Goal: Task Accomplishment & Management: Manage account settings

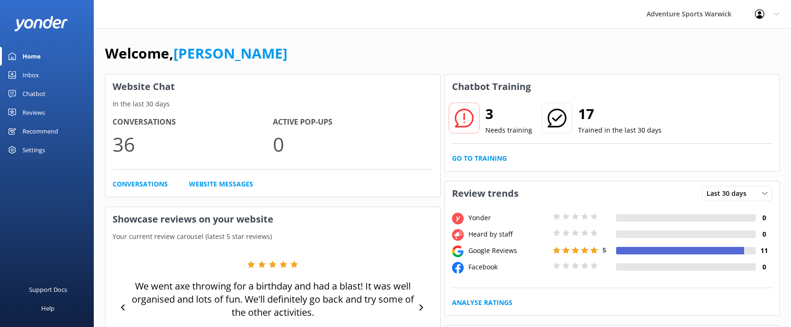
click at [27, 75] on div "Inbox" at bounding box center [31, 75] width 16 height 19
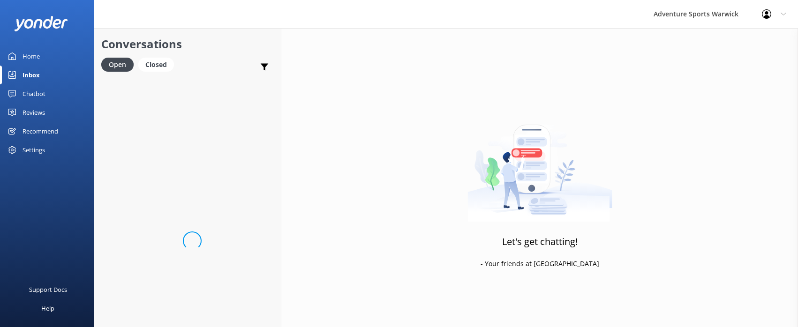
click at [34, 57] on div "Home" at bounding box center [31, 56] width 17 height 19
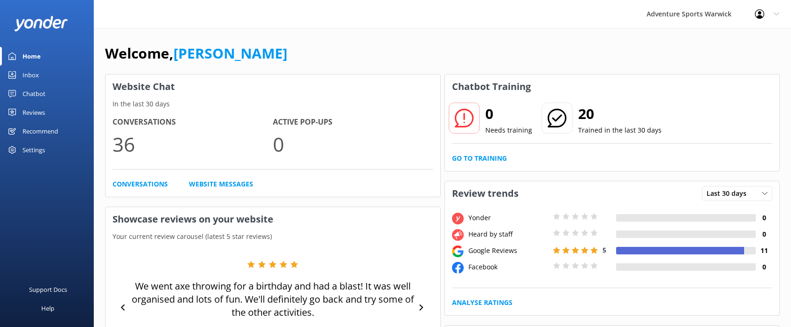
click at [27, 73] on div "Inbox" at bounding box center [31, 75] width 16 height 19
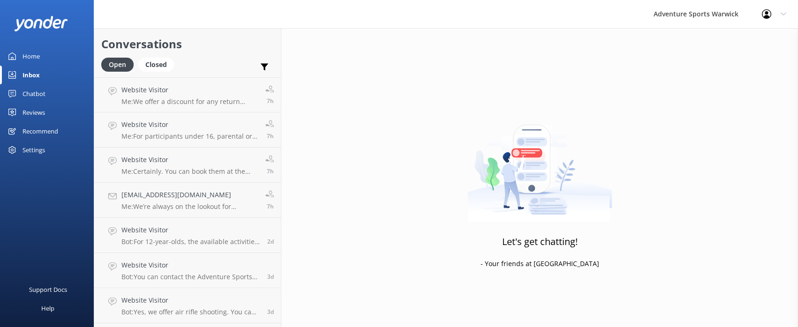
click at [32, 59] on div "Home" at bounding box center [31, 56] width 17 height 19
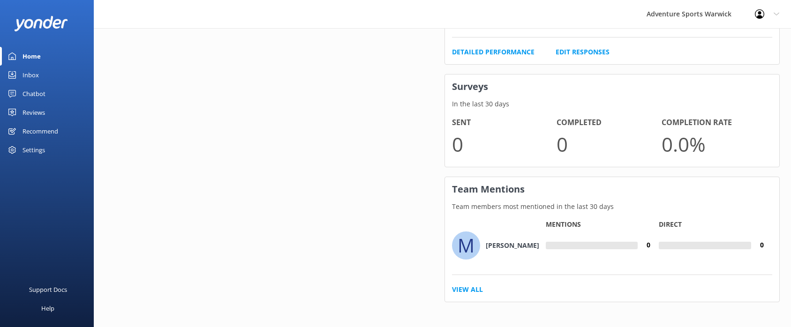
scroll to position [587, 0]
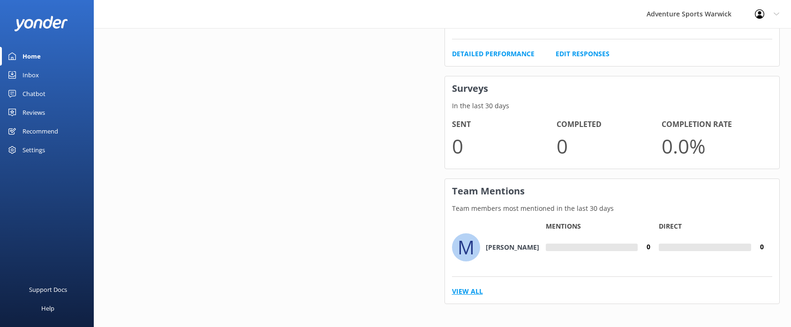
click at [467, 288] on link "View All" at bounding box center [467, 291] width 31 height 10
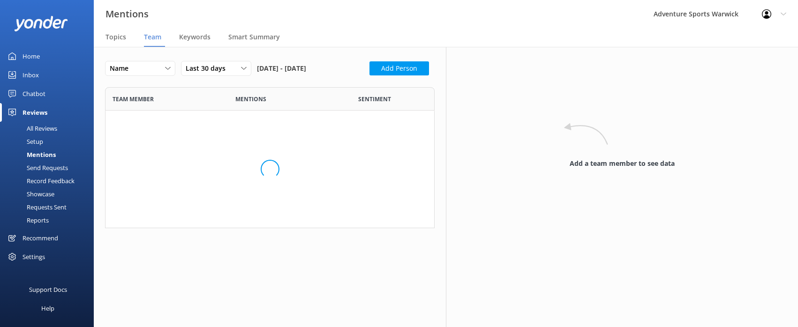
scroll to position [54, 323]
click at [369, 75] on button "Add Person" at bounding box center [399, 68] width 60 height 14
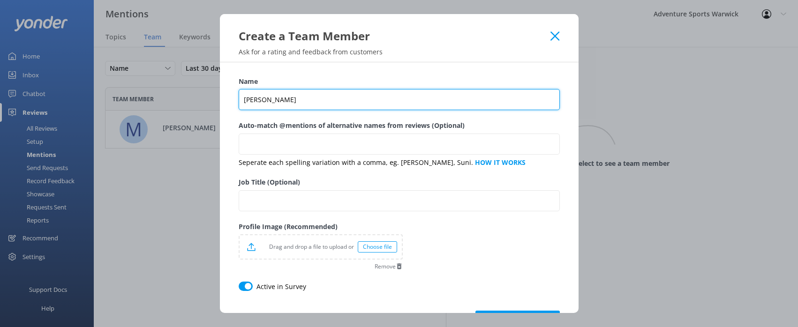
type input "[PERSON_NAME]"
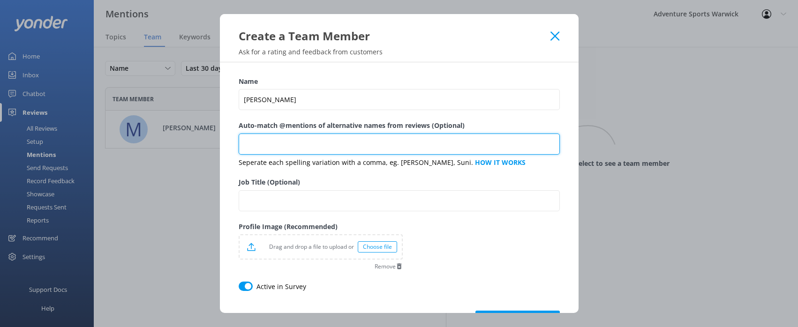
click at [299, 141] on input "Auto-match @mentions of alternative names from reviews (Optional)" at bounding box center [399, 144] width 321 height 21
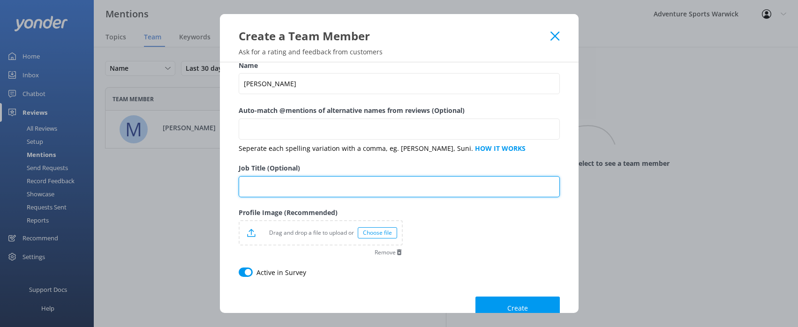
scroll to position [36, 0]
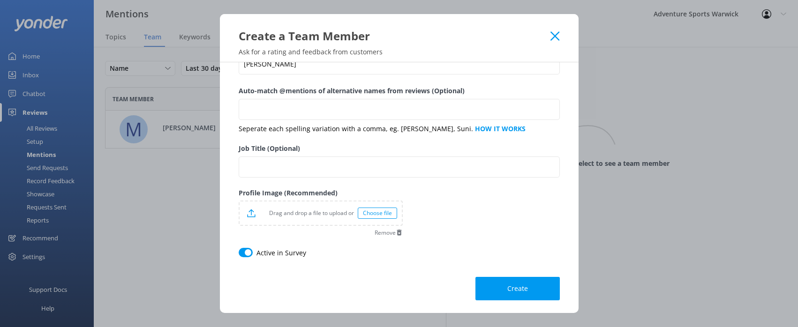
click at [379, 214] on div "Choose file" at bounding box center [377, 213] width 39 height 11
click at [507, 289] on span "Create" at bounding box center [517, 289] width 21 height 9
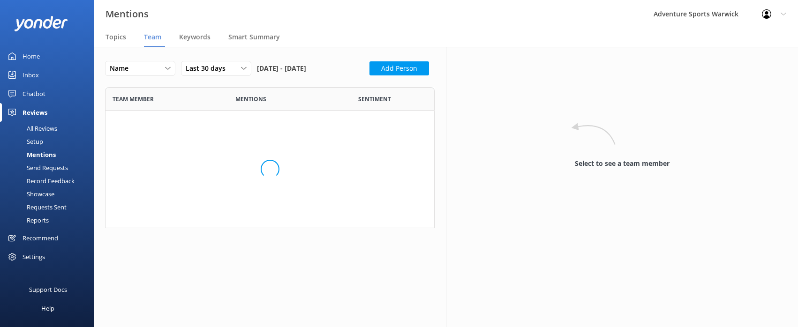
scroll to position [92, 323]
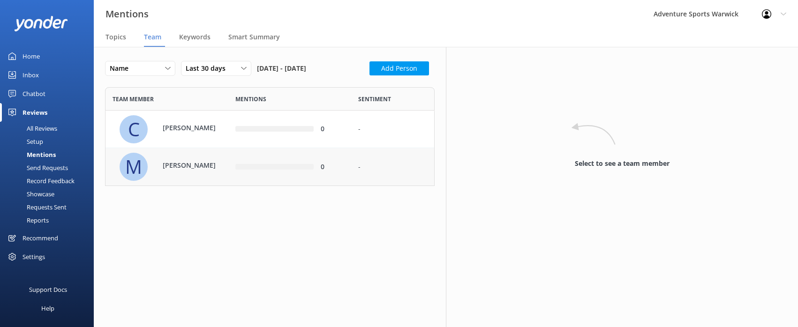
click at [149, 181] on div "M [PERSON_NAME]" at bounding box center [172, 167] width 104 height 28
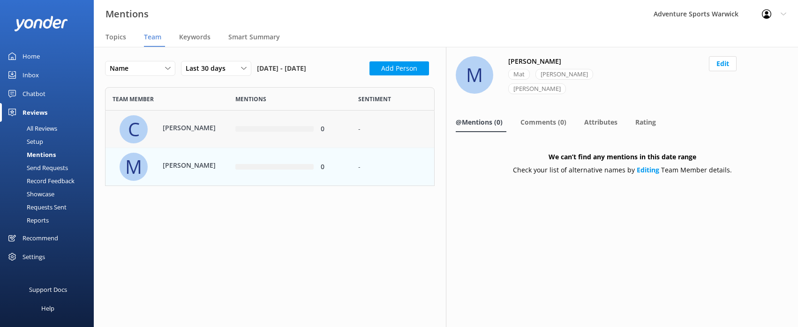
click at [171, 133] on p "[PERSON_NAME]" at bounding box center [193, 128] width 61 height 10
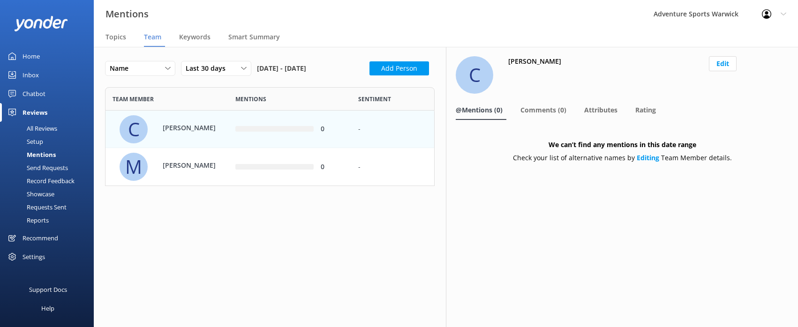
click at [369, 81] on div "Add Person" at bounding box center [401, 71] width 65 height 20
click at [369, 75] on button "Add Person" at bounding box center [399, 68] width 60 height 14
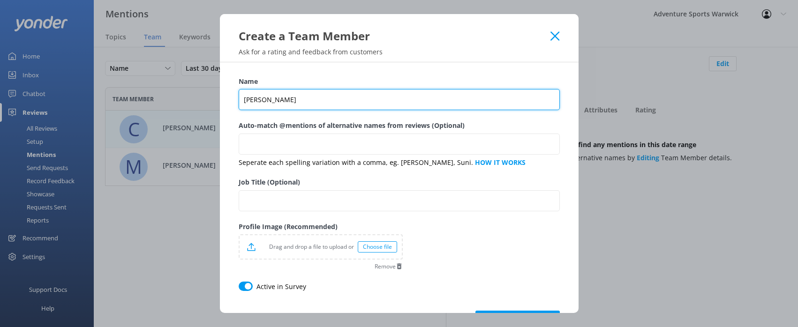
type input "[PERSON_NAME]"
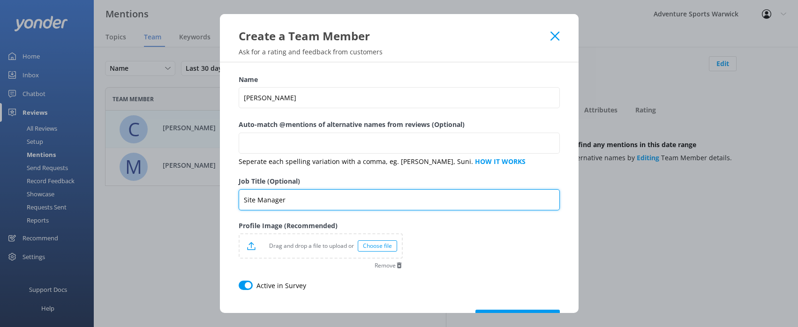
scroll to position [35, 0]
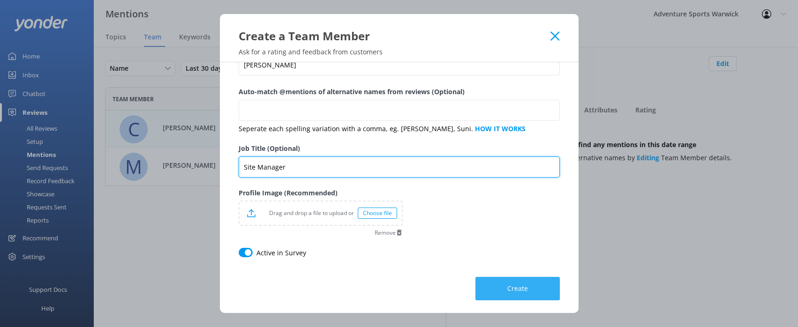
type input "Site Manager"
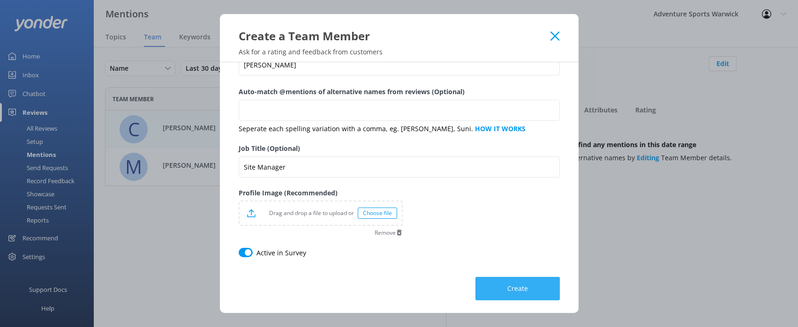
click at [526, 288] on button "Create" at bounding box center [517, 288] width 84 height 23
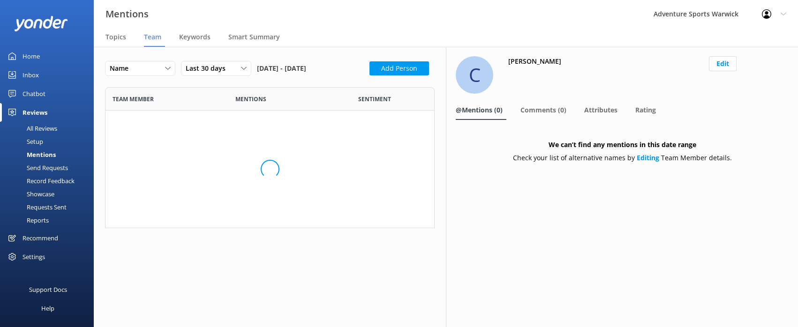
scroll to position [129, 323]
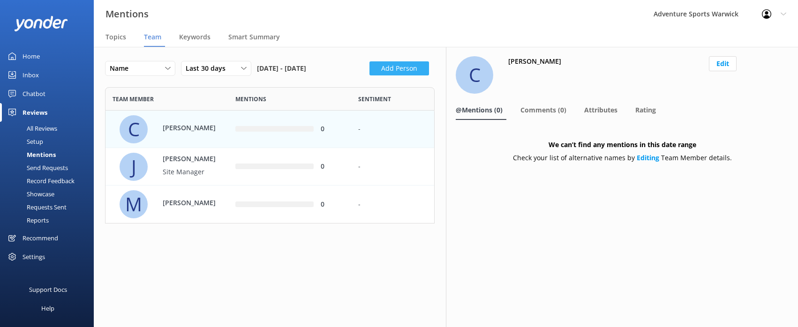
click at [369, 75] on button "Add Person" at bounding box center [399, 68] width 60 height 14
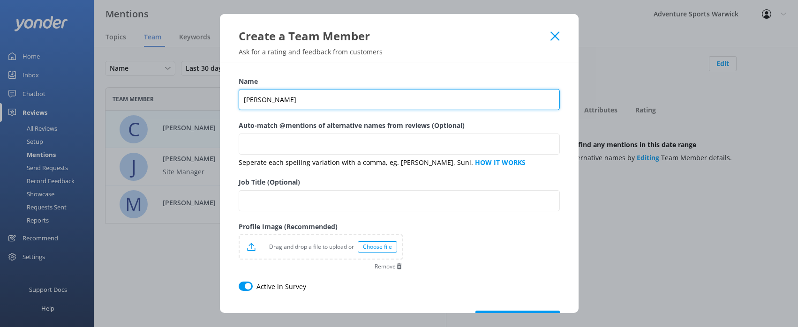
scroll to position [34, 0]
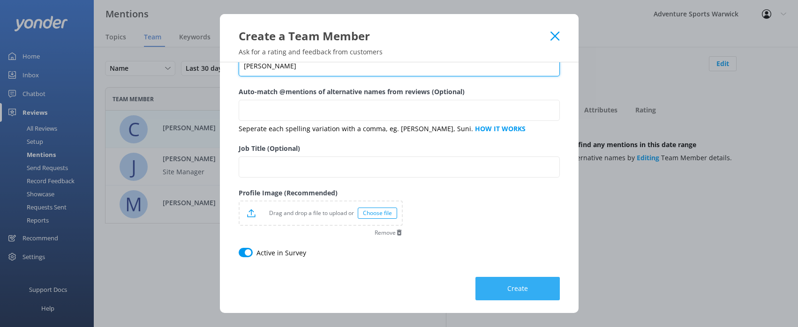
type input "[PERSON_NAME]"
click at [507, 289] on span "Create" at bounding box center [517, 288] width 21 height 9
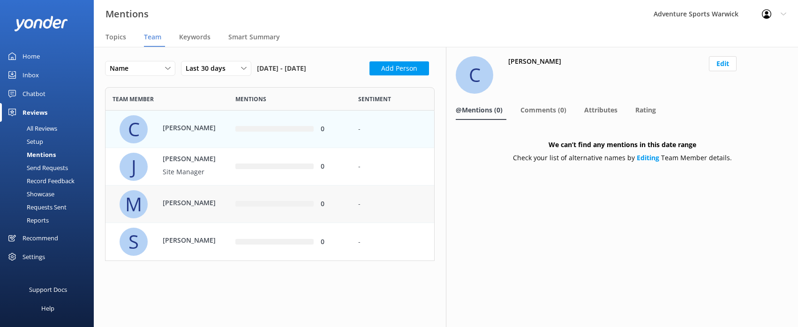
scroll to position [167, 323]
click at [369, 75] on button "Add Person" at bounding box center [399, 68] width 60 height 14
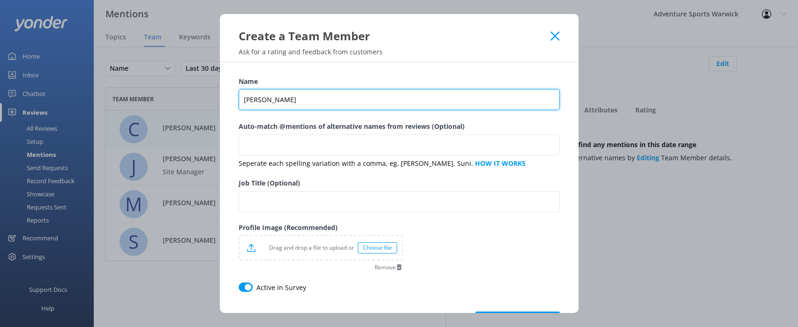
click at [254, 98] on input "[PERSON_NAME]" at bounding box center [399, 99] width 321 height 21
type input "[PERSON_NAME]"
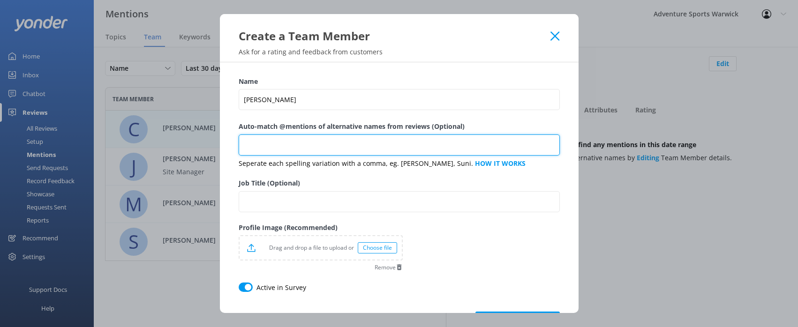
click at [347, 143] on input "Auto-match @mentions of alternative names from reviews (Optional)" at bounding box center [399, 145] width 321 height 21
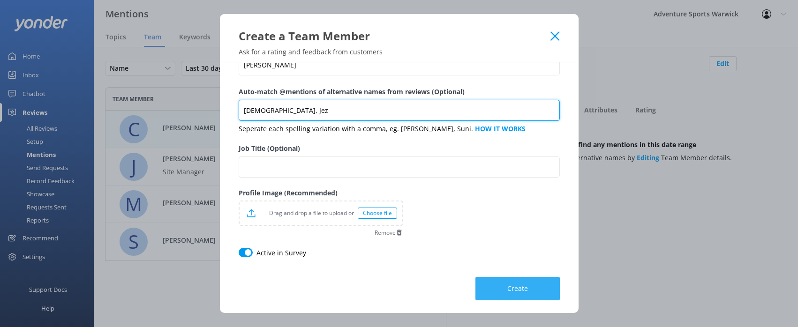
type input "[DEMOGRAPHIC_DATA], Jez"
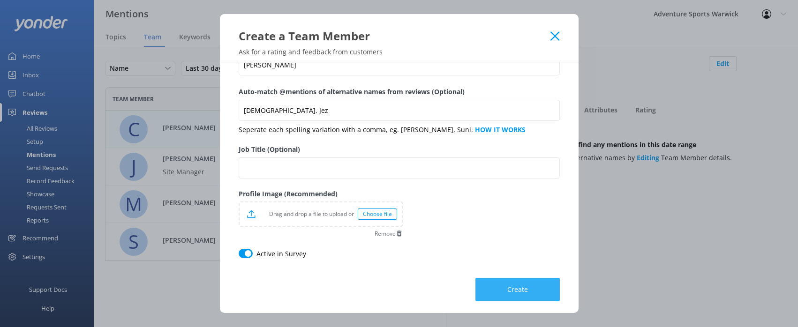
click at [525, 289] on button "Create" at bounding box center [517, 289] width 84 height 23
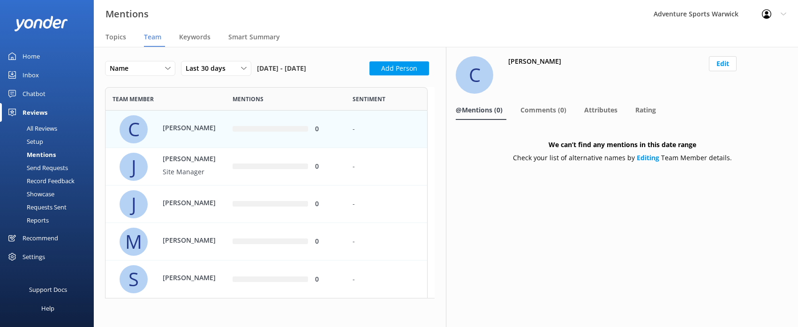
scroll to position [204, 316]
click at [369, 75] on button "Add Person" at bounding box center [399, 68] width 60 height 14
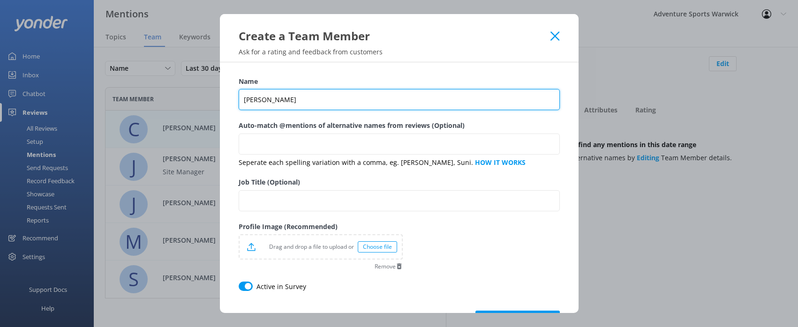
scroll to position [34, 0]
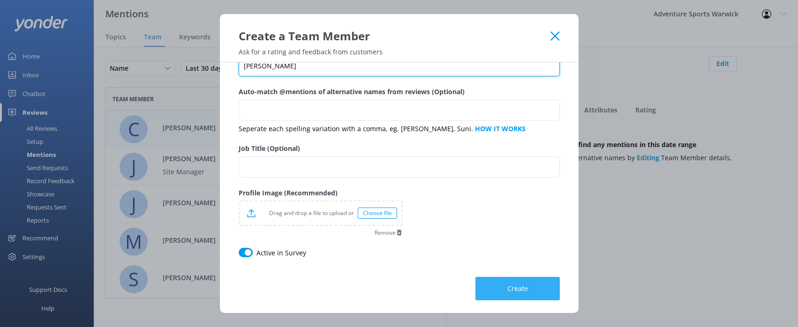
type input "[PERSON_NAME]"
click at [519, 289] on span "Create" at bounding box center [517, 288] width 21 height 9
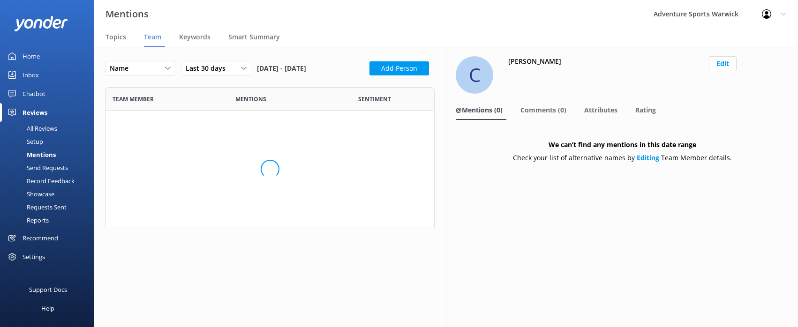
scroll to position [242, 316]
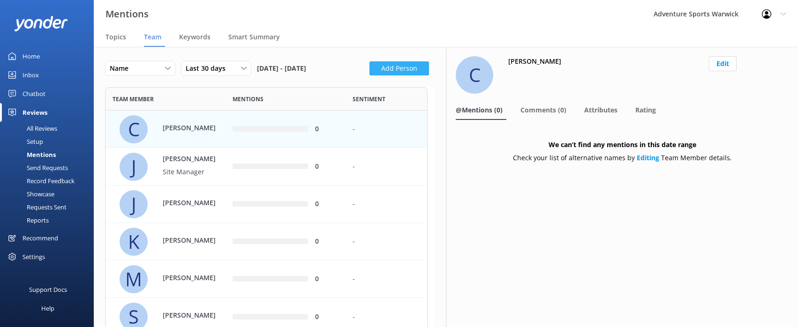
click at [369, 75] on button "Add Person" at bounding box center [399, 68] width 60 height 14
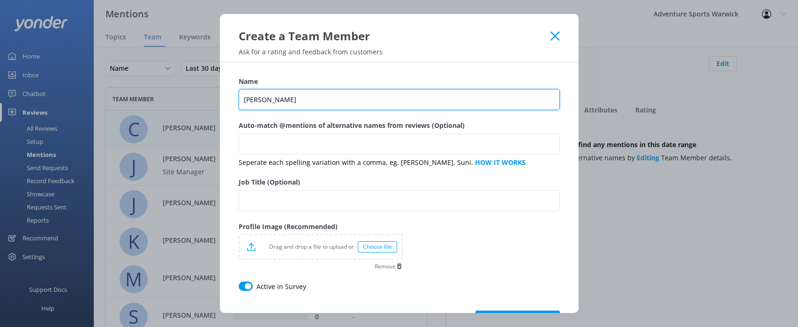
scroll to position [34, 0]
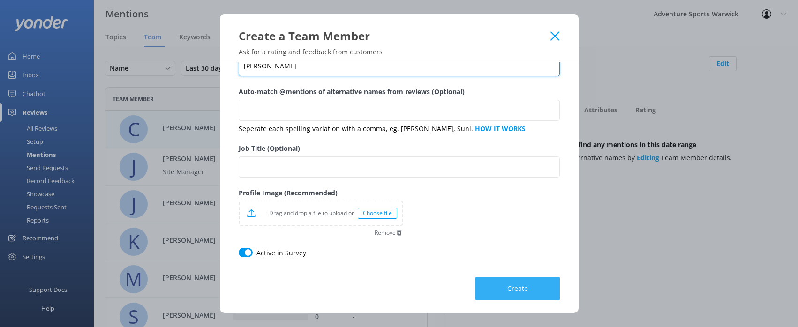
type input "[PERSON_NAME]"
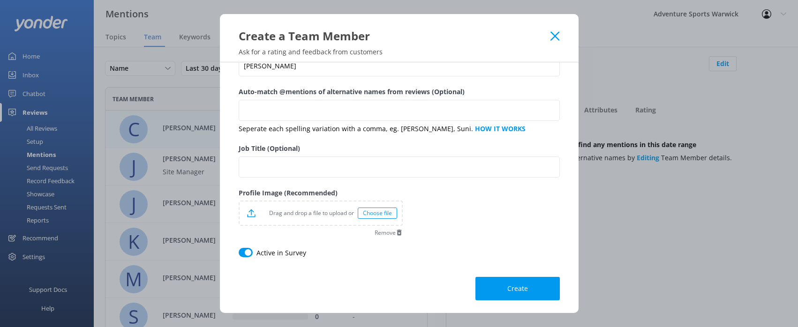
click at [510, 287] on span "Create" at bounding box center [517, 288] width 21 height 9
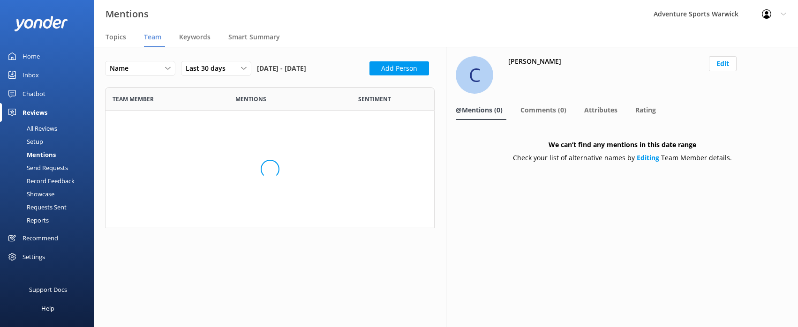
scroll to position [279, 316]
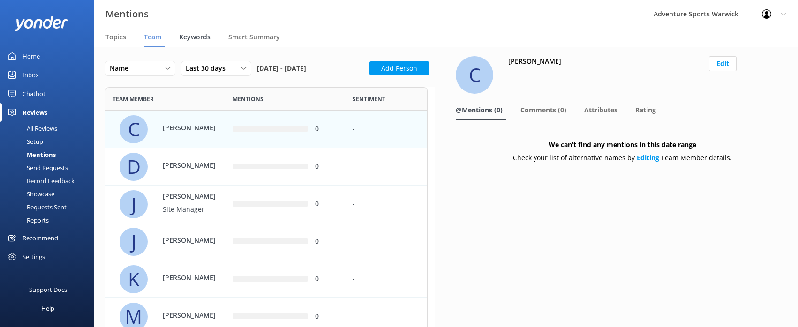
click at [200, 33] on span "Keywords" at bounding box center [194, 36] width 31 height 9
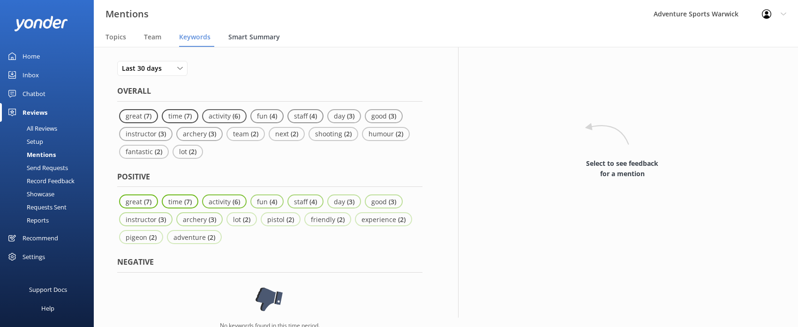
click at [258, 37] on span "Smart Summary" at bounding box center [254, 36] width 52 height 9
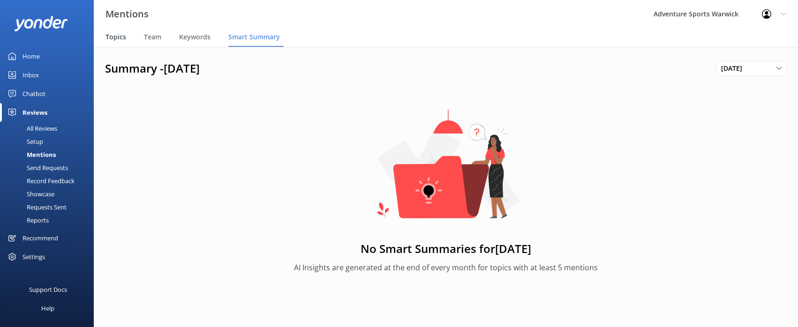
click at [127, 38] on div "Topics" at bounding box center [117, 37] width 24 height 19
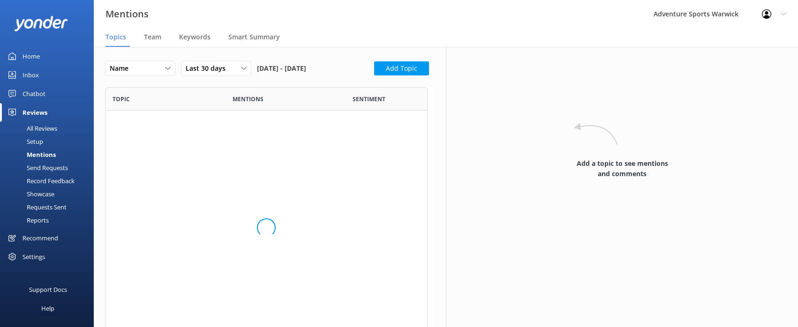
scroll to position [129, 323]
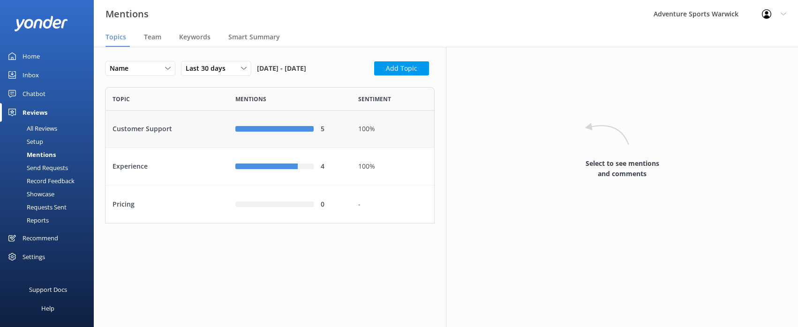
click at [127, 148] on div "Customer Support" at bounding box center [166, 130] width 123 height 38
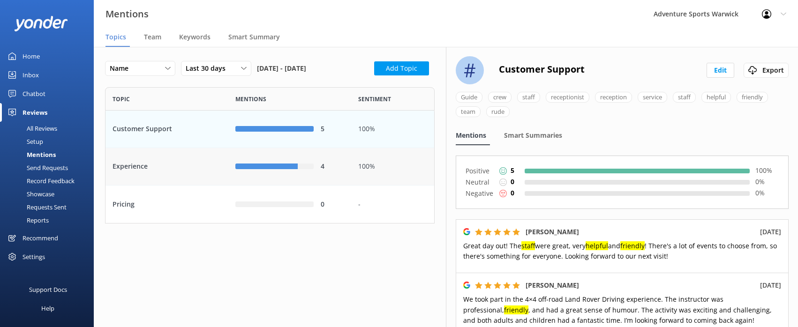
click at [134, 186] on div "Experience" at bounding box center [166, 167] width 123 height 38
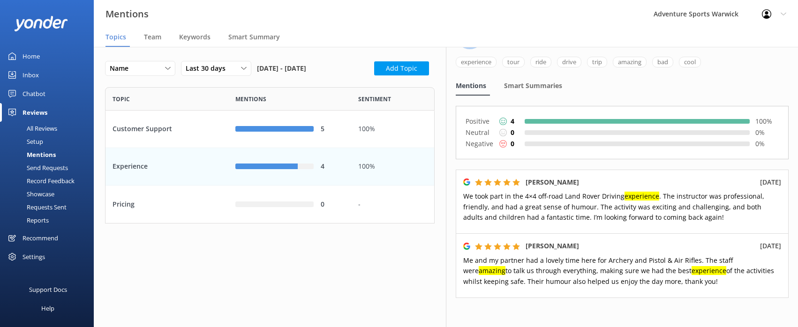
scroll to position [85, 0]
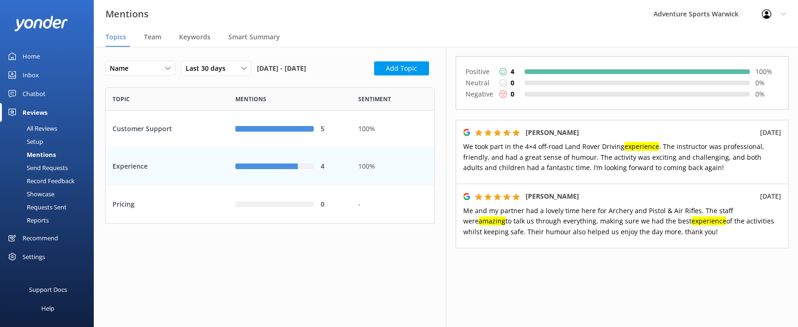
click at [46, 209] on div "Requests Sent" at bounding box center [36, 207] width 61 height 13
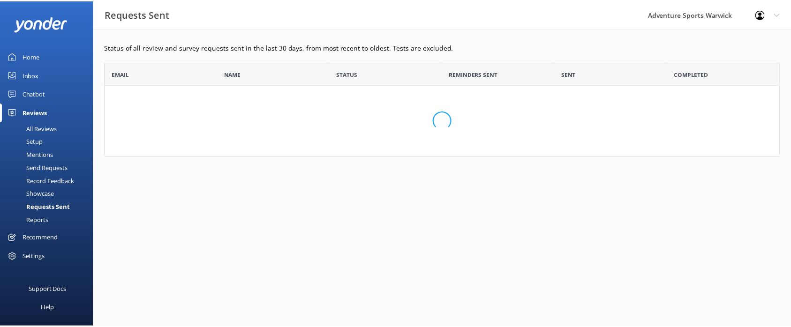
scroll to position [88, 675]
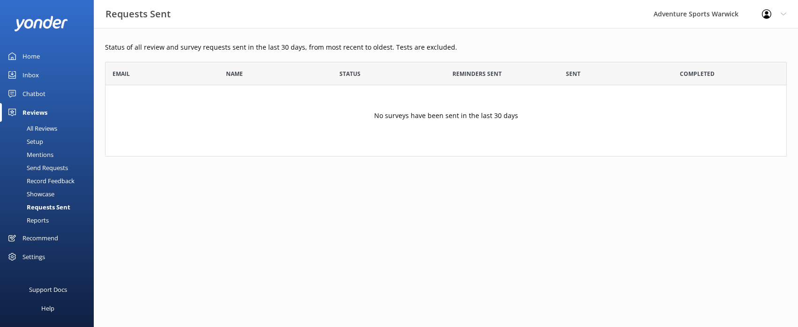
click at [40, 239] on div "Recommend" at bounding box center [41, 238] width 36 height 19
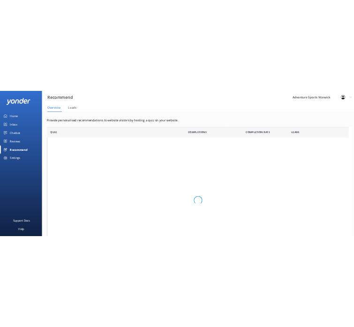
scroll to position [8, 8]
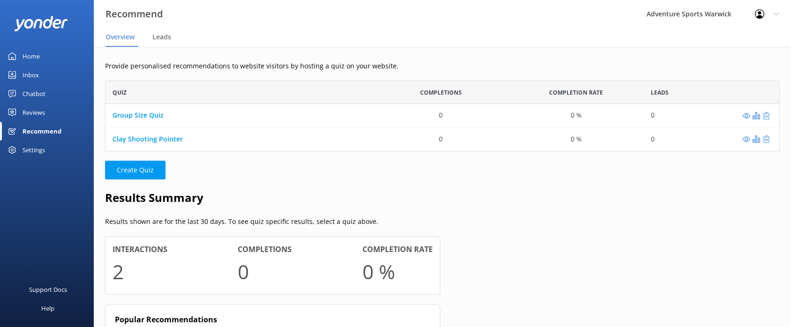
click at [33, 57] on div "Home" at bounding box center [31, 56] width 17 height 19
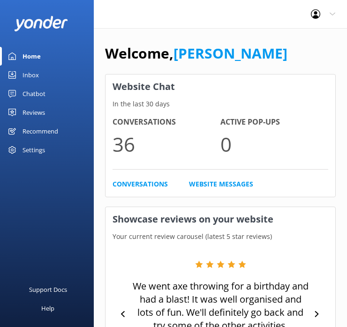
click at [38, 55] on div "Home" at bounding box center [32, 56] width 18 height 19
click at [34, 73] on div "Inbox" at bounding box center [31, 75] width 16 height 19
